Goal: Information Seeking & Learning: Learn about a topic

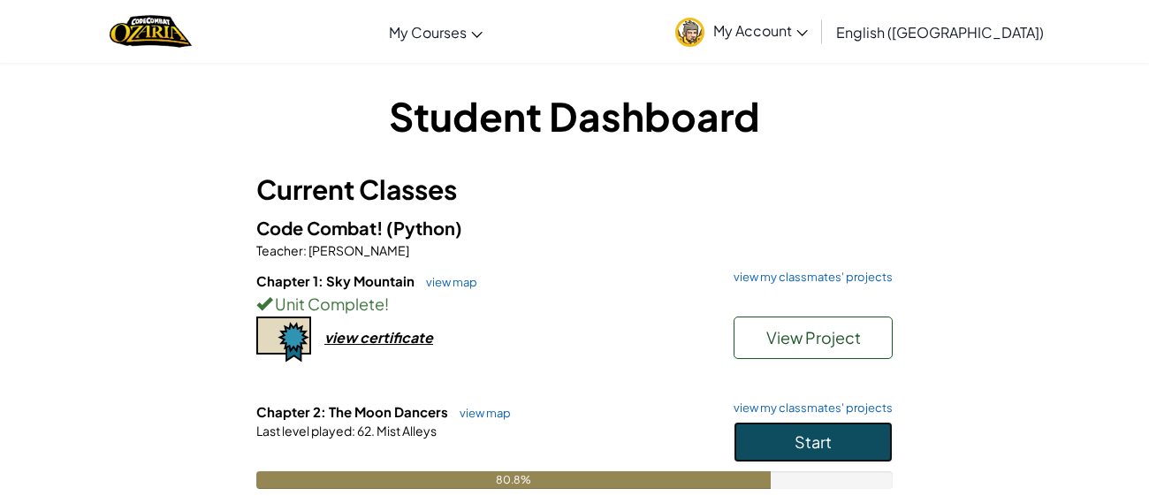
click at [763, 433] on button "Start" at bounding box center [812, 442] width 159 height 41
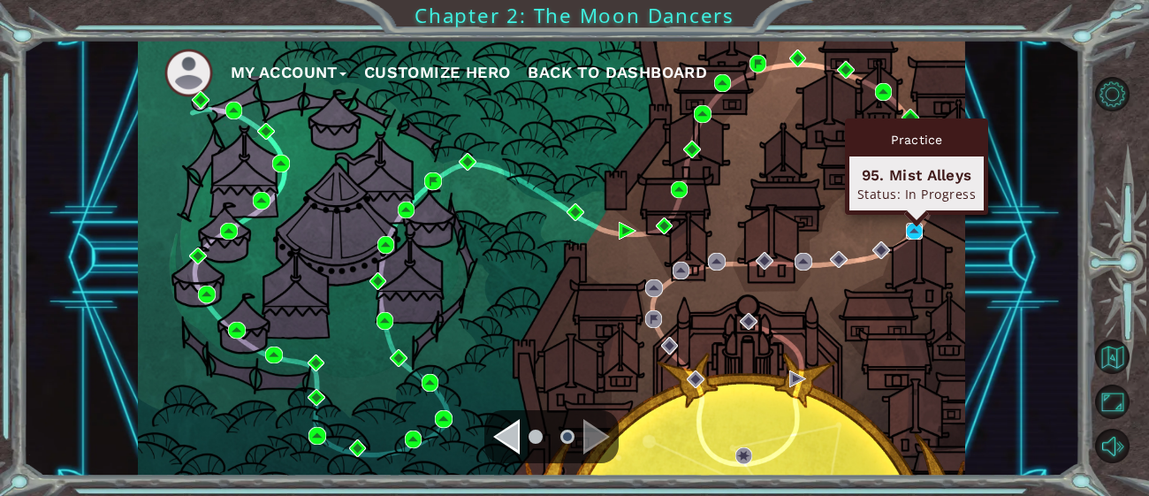
click at [916, 229] on img at bounding box center [915, 232] width 18 height 18
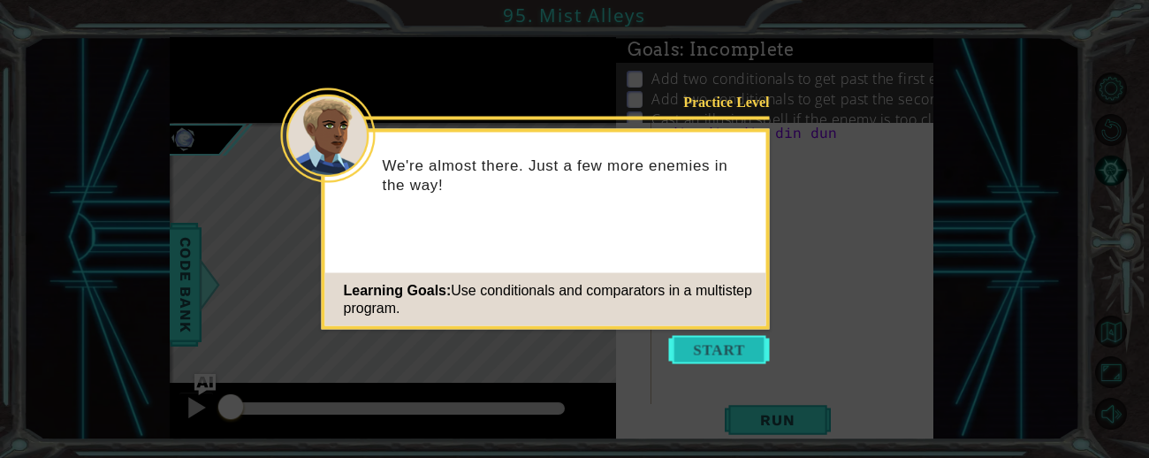
click at [734, 355] on button "Start" at bounding box center [719, 350] width 101 height 28
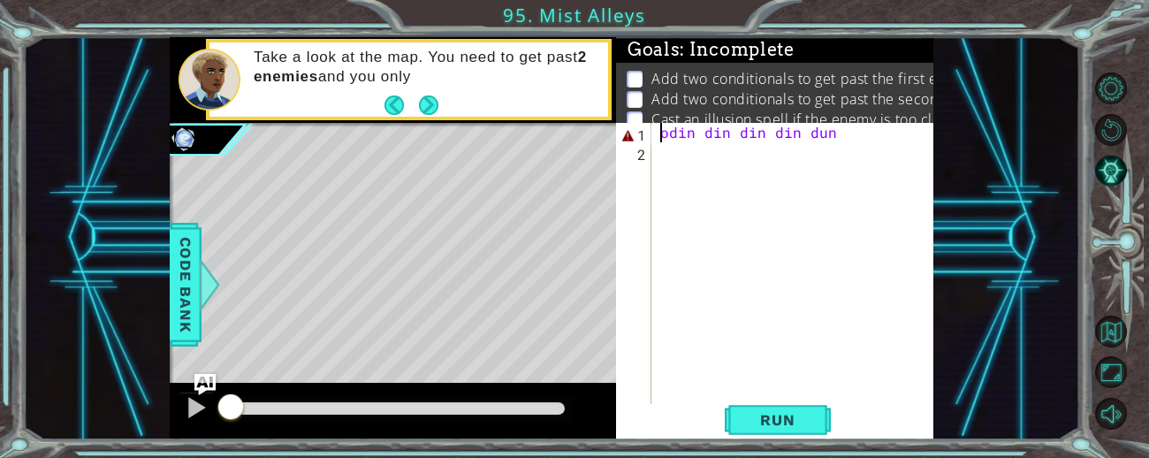
drag, startPoint x: 657, startPoint y: 132, endPoint x: 888, endPoint y: 121, distance: 230.9
click at [888, 121] on div "Goals : Incomplete Add two conditionals to get past the first enemy Add two con…" at bounding box center [774, 238] width 317 height 403
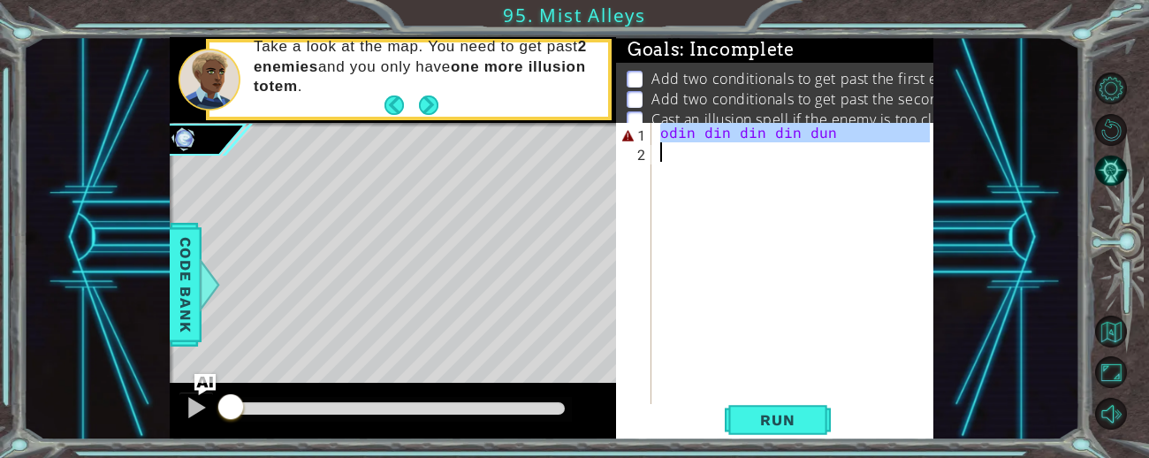
drag, startPoint x: 662, startPoint y: 133, endPoint x: 616, endPoint y: 167, distance: 56.9
click at [616, 167] on div "[PERSON_NAME] din din din dun 1 2 odin din din din dun הההההההההההההההההההההההה…" at bounding box center [773, 278] width 314 height 311
type textarea "[PERSON_NAME] din din din dun"
click at [655, 130] on div "[PERSON_NAME] din din din dun 1 2 odin din din din dun הההההההההההההההההההההההה…" at bounding box center [773, 278] width 314 height 311
click at [653, 123] on div "1 2 odin din din din dun הההההההההההההההההההההההההההההההההההההההההההההההההההההה…" at bounding box center [773, 278] width 314 height 311
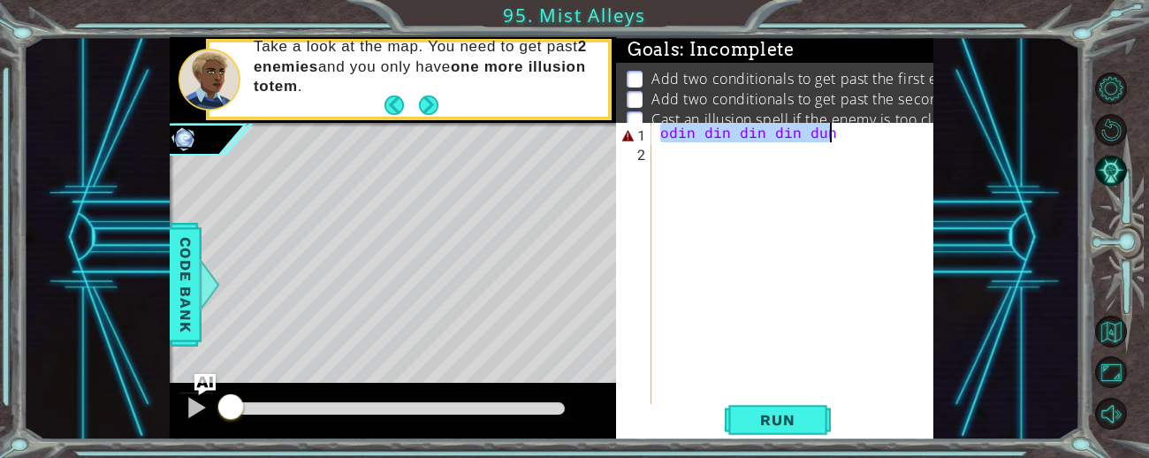
drag, startPoint x: 662, startPoint y: 127, endPoint x: 921, endPoint y: 123, distance: 258.9
click at [921, 123] on div "[PERSON_NAME] din din din dun" at bounding box center [798, 298] width 282 height 350
type textarea "[PERSON_NAME] din din din dun"
click at [748, 134] on div "[PERSON_NAME] din din din dun" at bounding box center [793, 278] width 273 height 311
